Goal: Information Seeking & Learning: Find specific fact

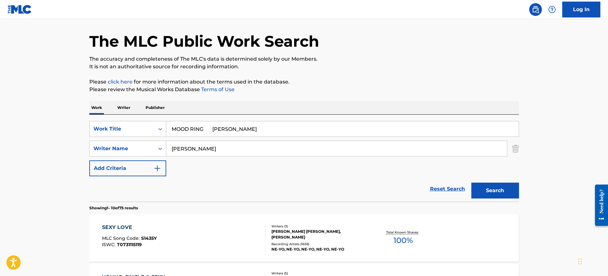
type input "MOOD RING [PERSON_NAME]"
click at [236, 155] on input "[PERSON_NAME]" at bounding box center [336, 148] width 341 height 15
paste input "MOOD RING [PERSON_NAME]"
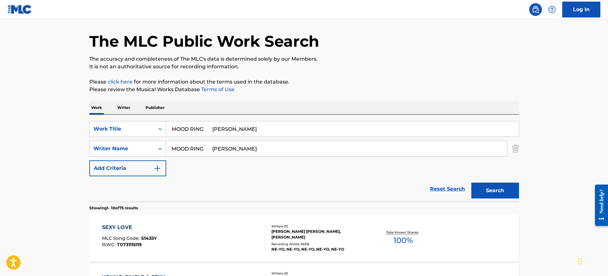
type input "MOOD RING [PERSON_NAME]"
drag, startPoint x: 208, startPoint y: 130, endPoint x: 299, endPoint y: 132, distance: 90.6
click at [299, 132] on input "MOOD RING [PERSON_NAME]" at bounding box center [342, 128] width 353 height 15
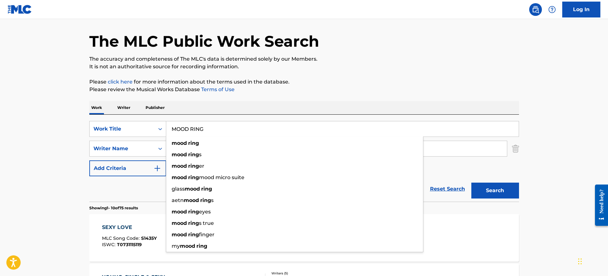
type input "MOOD RING"
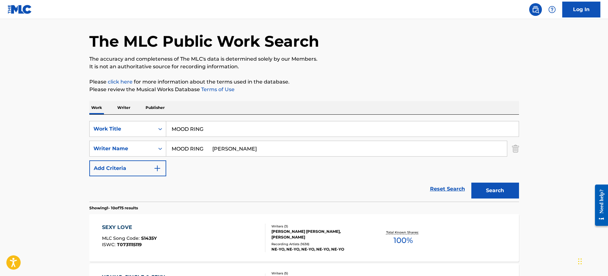
drag, startPoint x: 238, startPoint y: 149, endPoint x: 121, endPoint y: 150, distance: 117.3
click at [123, 151] on div "SearchWithCriteria2c655f6f-f61d-4642-b915-cc99aa994227 Writer Name MOOD RING [P…" at bounding box center [304, 149] width 430 height 16
type input "Kimbal"
click at [471, 183] on button "Search" at bounding box center [495, 191] width 48 height 16
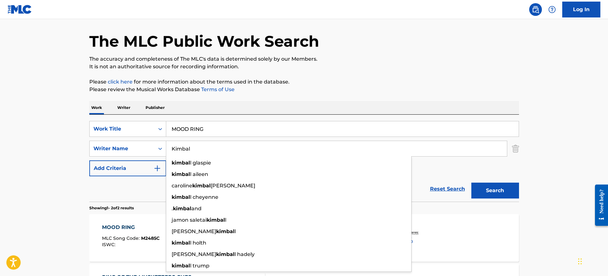
click at [366, 97] on div "The MLC Public Work Search The accuracy and completeness of The MLC's data is d…" at bounding box center [304, 178] width 445 height 327
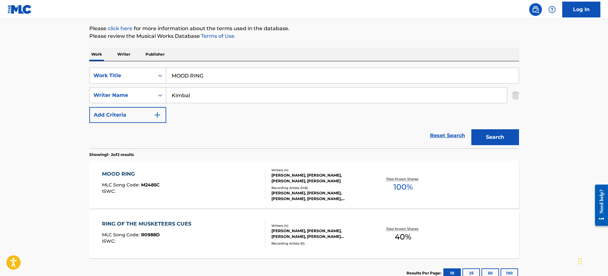
scroll to position [60, 0]
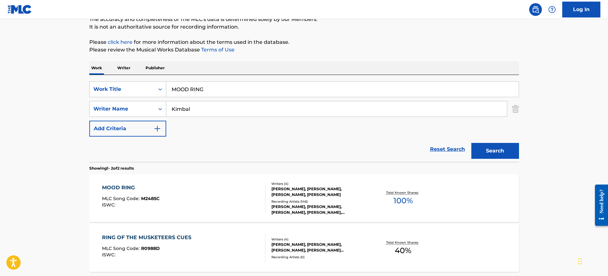
click at [149, 188] on div "MOOD RING" at bounding box center [131, 188] width 58 height 8
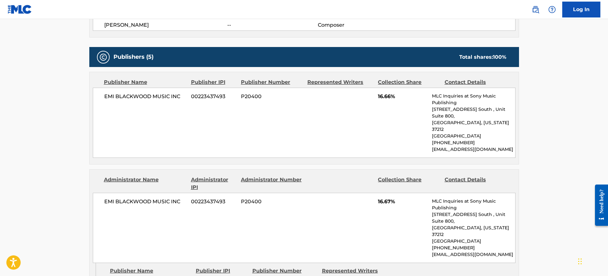
scroll to position [159, 0]
